Goal: Task Accomplishment & Management: Use online tool/utility

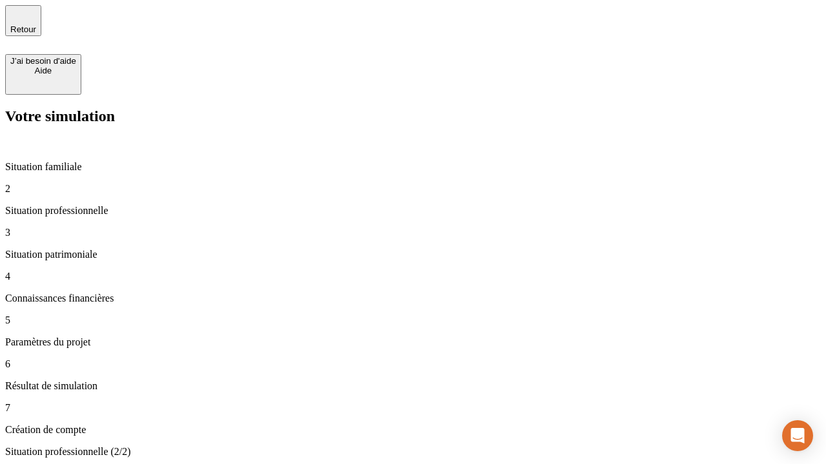
type input "30 000"
type input "1 000"
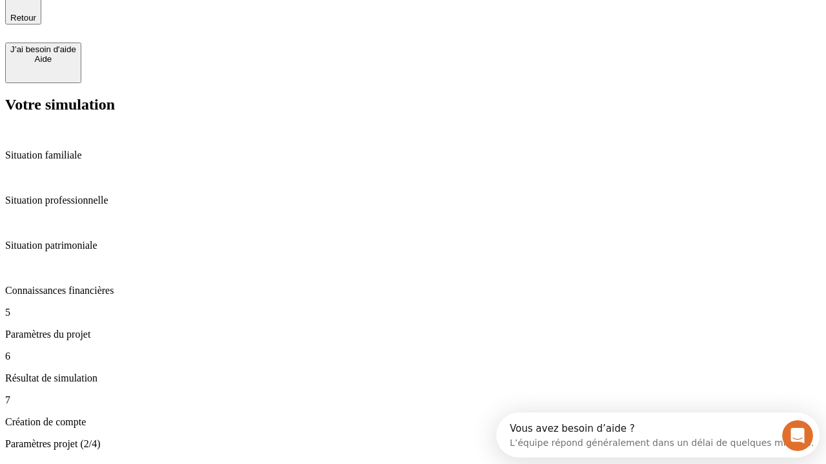
type input "40"
type input "64"
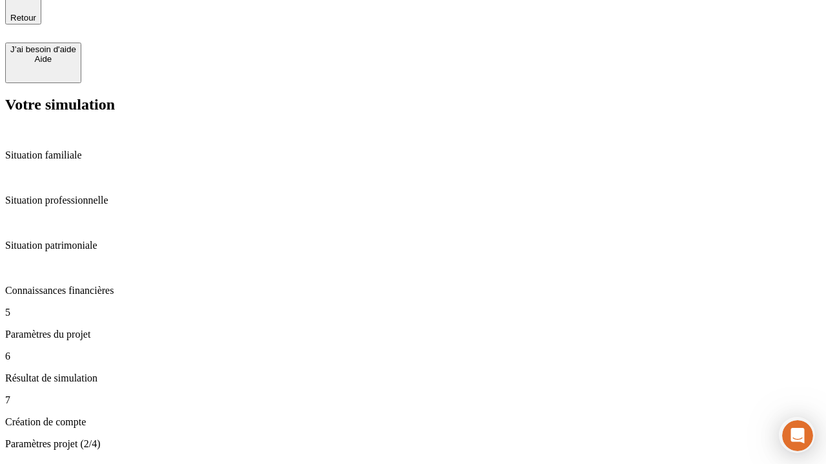
type input "200 000"
type input "640"
